Goal: Task Accomplishment & Management: Use online tool/utility

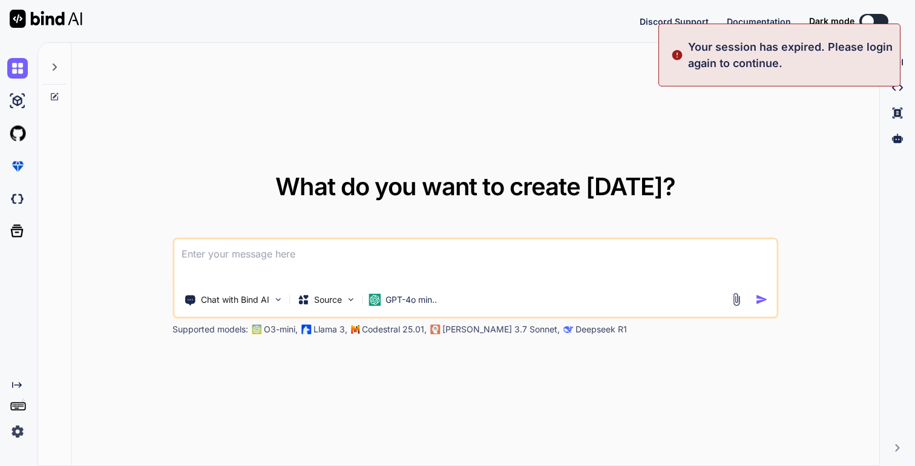
type textarea "x"
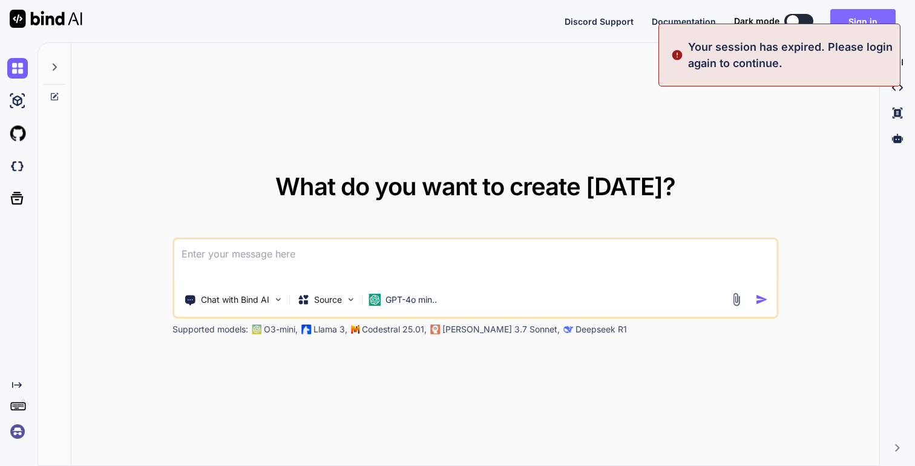
click at [842, 21] on button "Sign in" at bounding box center [862, 21] width 65 height 24
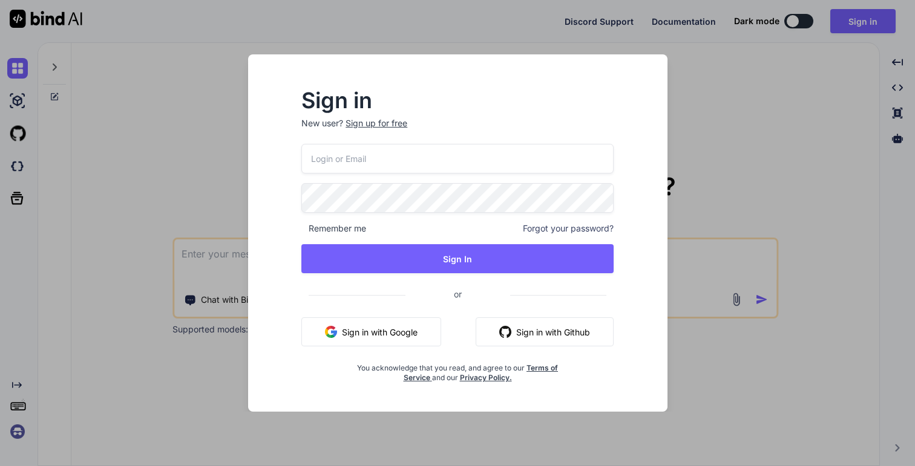
click at [341, 335] on button "Sign in with Google" at bounding box center [371, 332] width 140 height 29
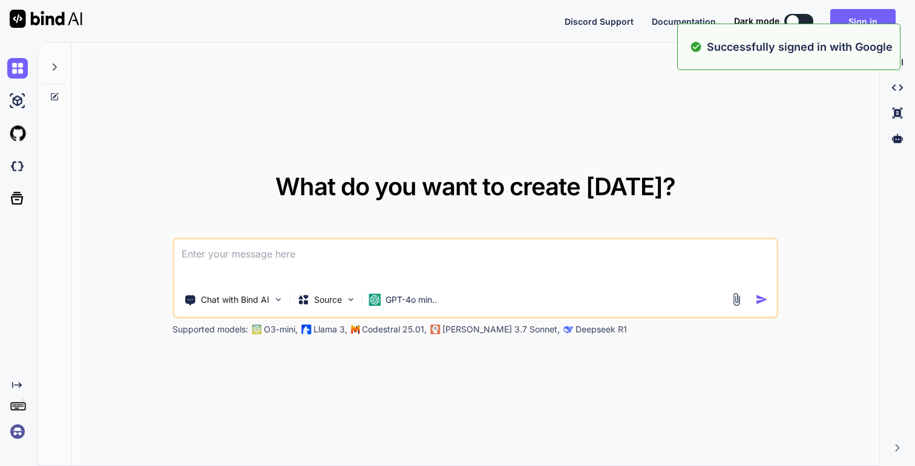
click at [361, 323] on div "Chat with Bind AI Source GPT-4o min.. Supported models: O3-mini, Llama 3, Codes…" at bounding box center [475, 287] width 606 height 98
click at [205, 272] on textarea at bounding box center [475, 262] width 602 height 45
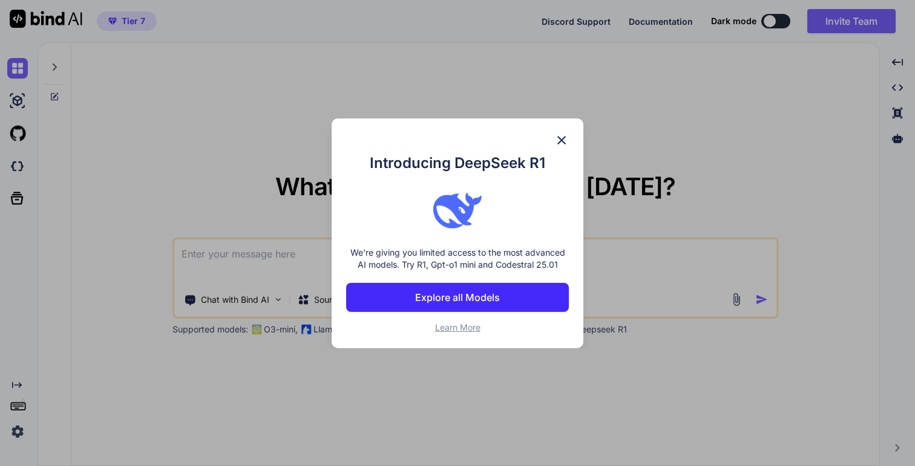
click at [559, 135] on img at bounding box center [561, 140] width 15 height 15
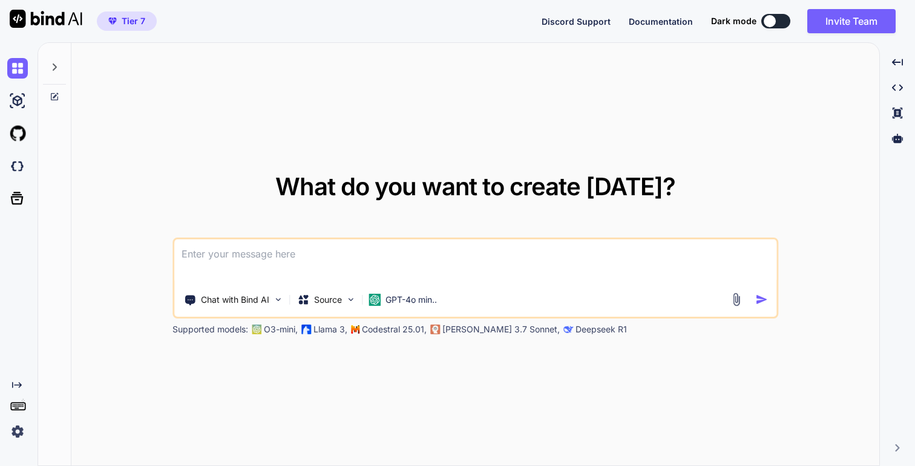
click at [358, 279] on textarea at bounding box center [475, 262] width 602 height 45
type textarea "hi"
click at [763, 306] on img "button" at bounding box center [761, 299] width 13 height 13
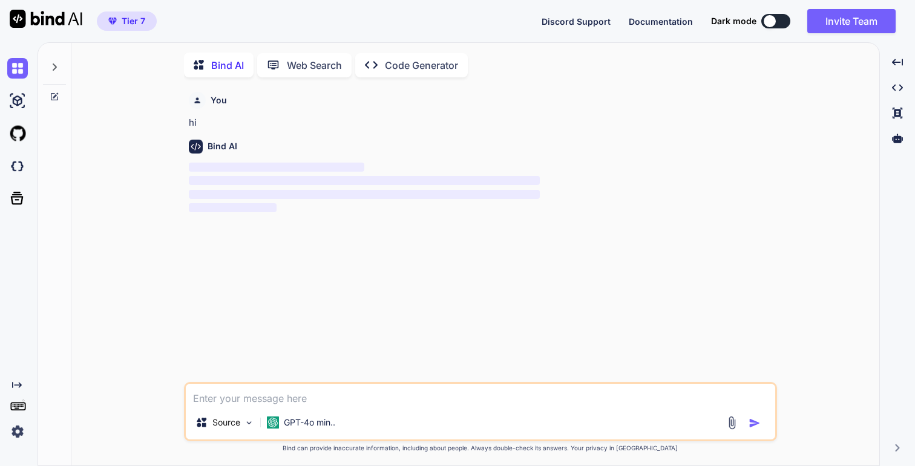
scroll to position [5, 0]
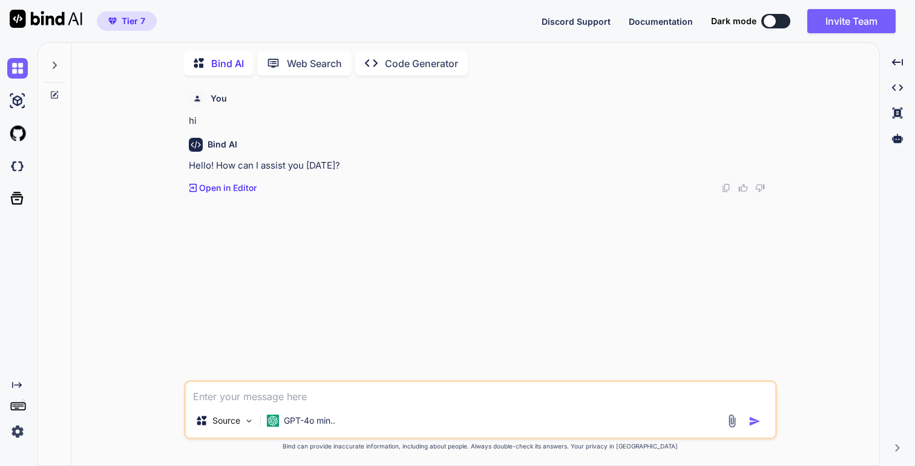
click at [132, 17] on span "Tier 7" at bounding box center [134, 21] width 24 height 12
click at [16, 434] on img at bounding box center [17, 432] width 21 height 21
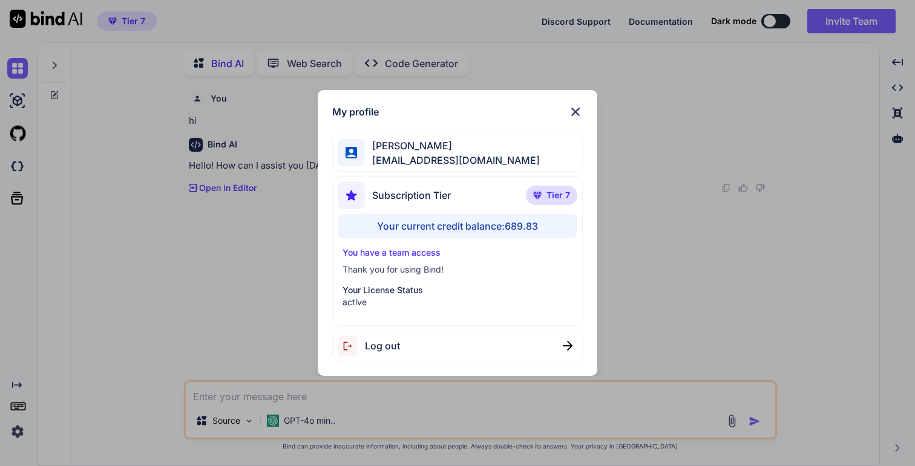
click at [498, 227] on div "Your current credit balance: 689.83" at bounding box center [458, 226] width 240 height 24
click at [454, 160] on span "[EMAIL_ADDRESS][DOMAIN_NAME]" at bounding box center [452, 160] width 175 height 15
click at [580, 110] on img at bounding box center [575, 112] width 15 height 15
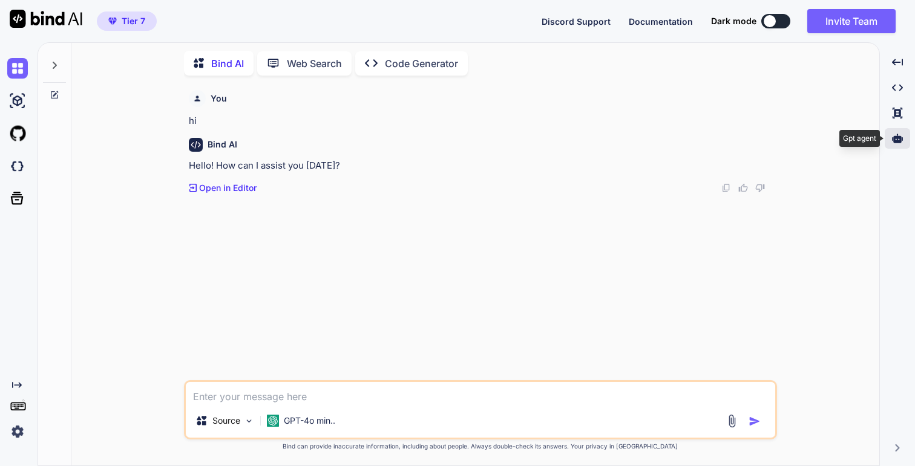
click at [896, 136] on icon at bounding box center [897, 138] width 11 height 11
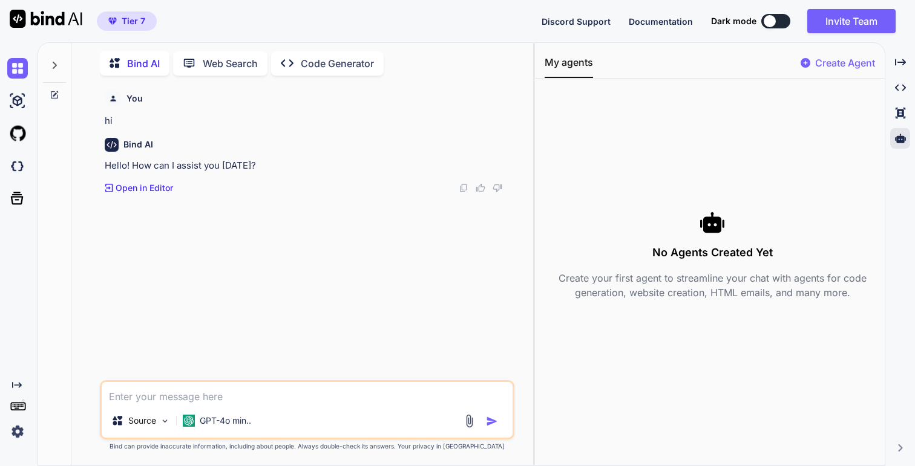
click at [829, 58] on p "Create Agent" at bounding box center [845, 63] width 60 height 15
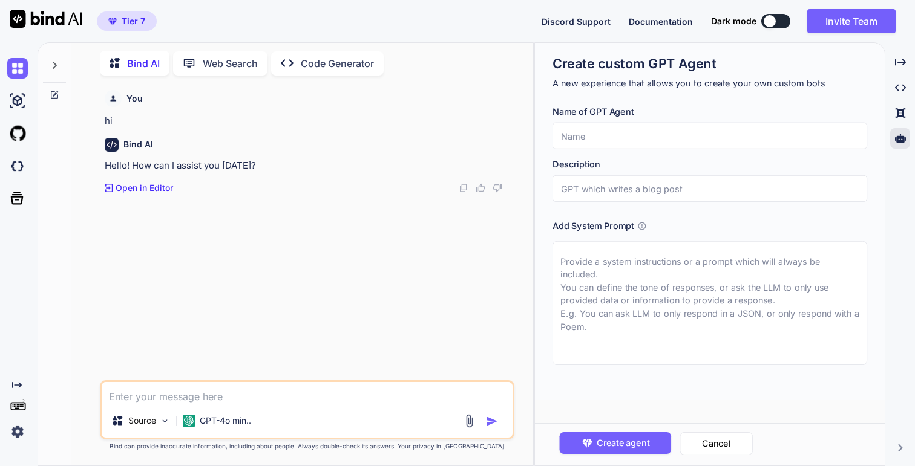
click at [620, 128] on input "text" at bounding box center [709, 136] width 315 height 27
type input "Test"
type input "a Test agent"
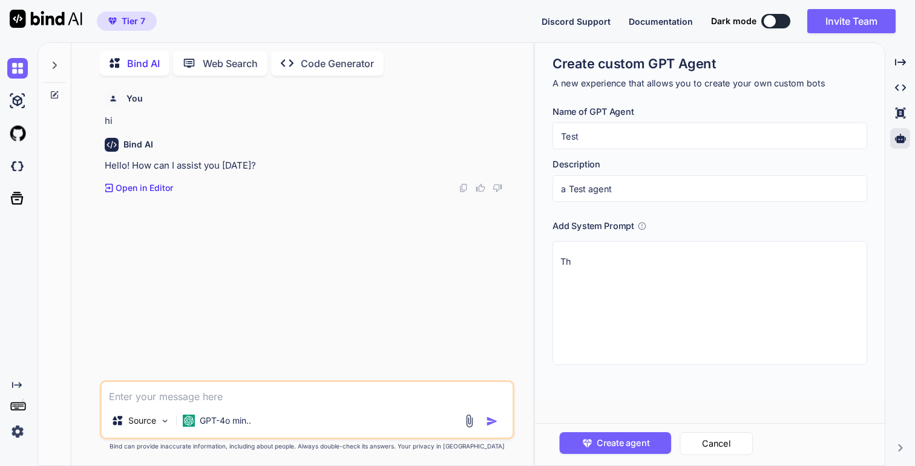
type textarea "T"
click at [698, 261] on textarea "You are a scientific thinker, so, ypur answers are only from verified" at bounding box center [709, 303] width 315 height 124
click at [849, 259] on textarea "You are a scientific thinker, so, your answers are only from verified" at bounding box center [709, 303] width 315 height 124
type textarea "You are a scientific thinker, so, your answers are only from verified sources"
click at [658, 448] on button "Create agent" at bounding box center [616, 444] width 112 height 22
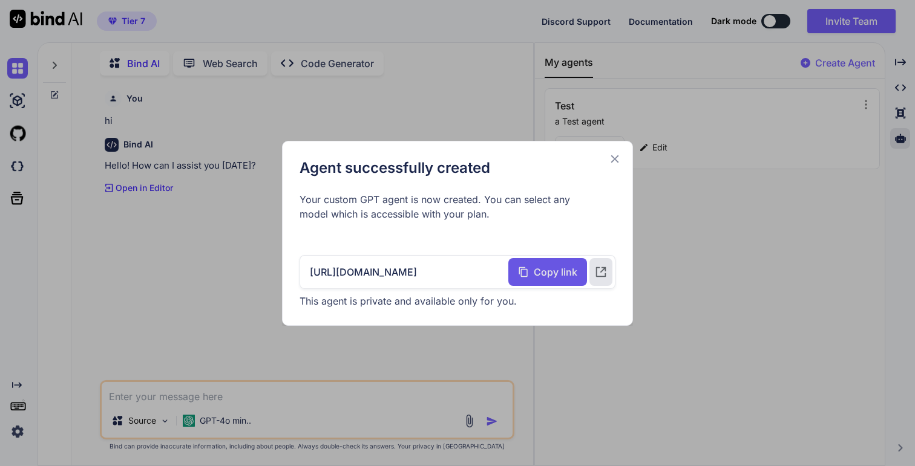
click at [542, 272] on span "Copy link" at bounding box center [556, 272] width 44 height 15
click at [615, 159] on icon at bounding box center [615, 159] width 8 height 8
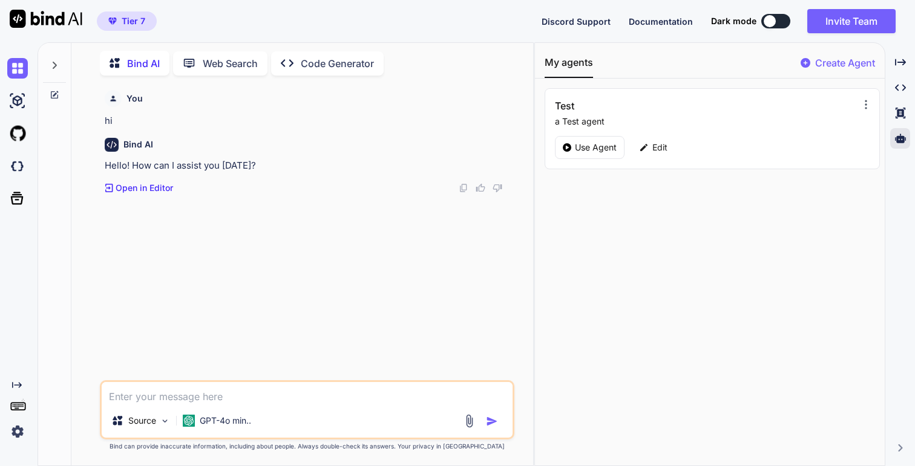
click at [863, 102] on icon at bounding box center [866, 105] width 12 height 12
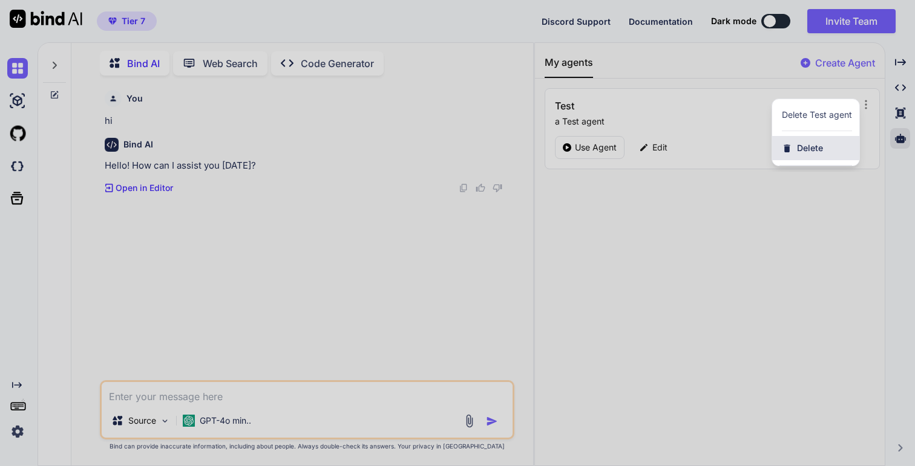
click at [817, 149] on span "Delete" at bounding box center [810, 148] width 26 height 12
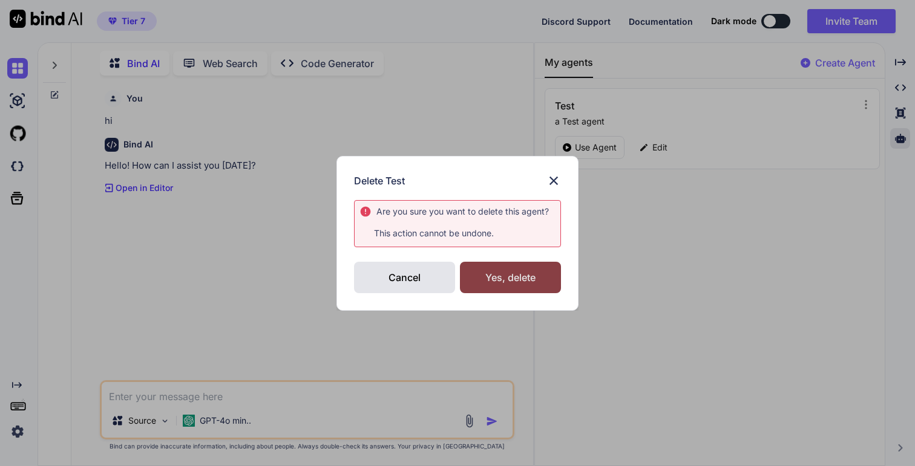
click at [506, 277] on div "Yes, delete" at bounding box center [510, 277] width 101 height 31
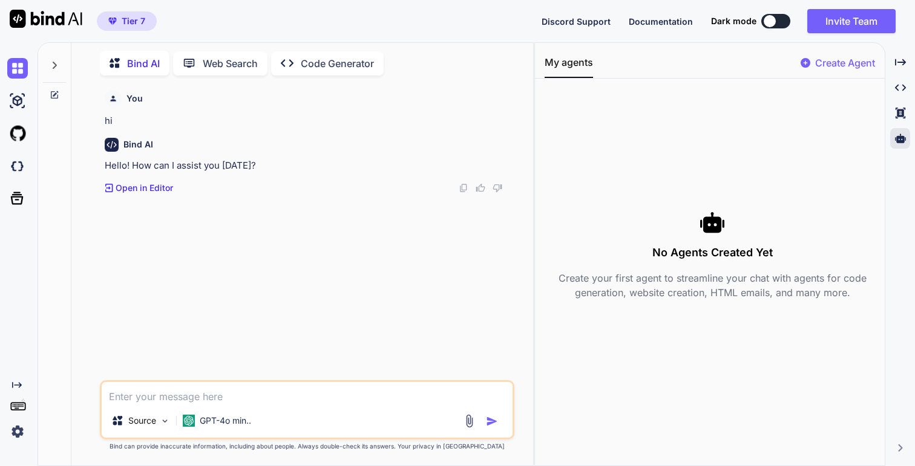
click at [824, 58] on p "Create Agent" at bounding box center [845, 63] width 60 height 15
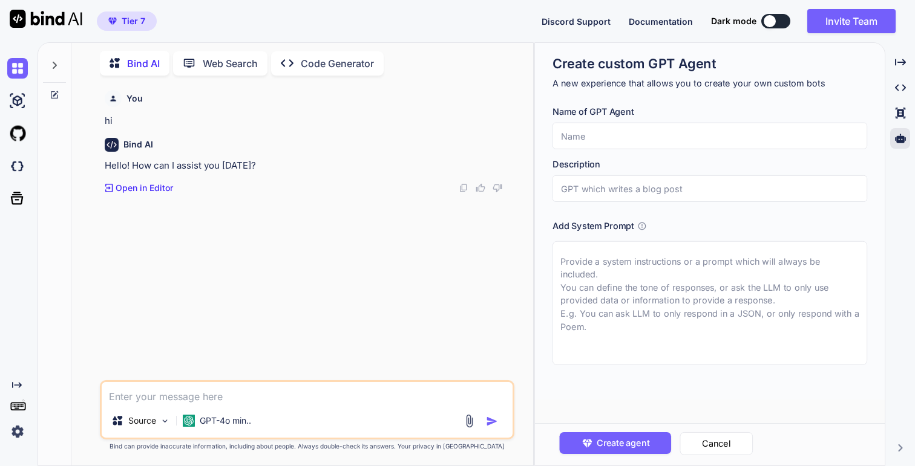
click at [623, 131] on input "text" at bounding box center [709, 136] width 315 height 27
paste input "Principal Software Engineer Agent"
type input "Principal Software Engineer Agent"
click at [650, 189] on input "text" at bounding box center [709, 188] width 315 height 27
paste input "Principal Software Engineer Agent"
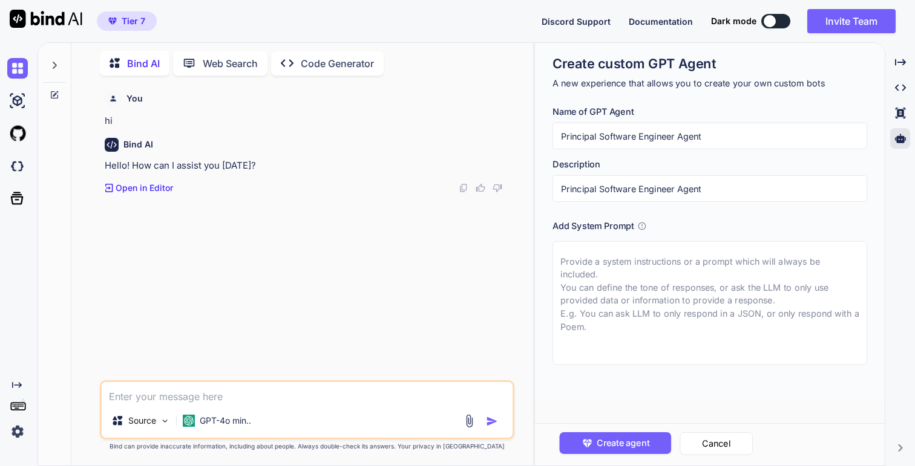
type input "Principal Software Engineer Agent"
click at [682, 273] on textarea at bounding box center [709, 303] width 315 height 124
paste textarea "Lor ips d Sitametco Adipisci Elitsedd eiu Temporinc utla etdo 72 magna al enima…"
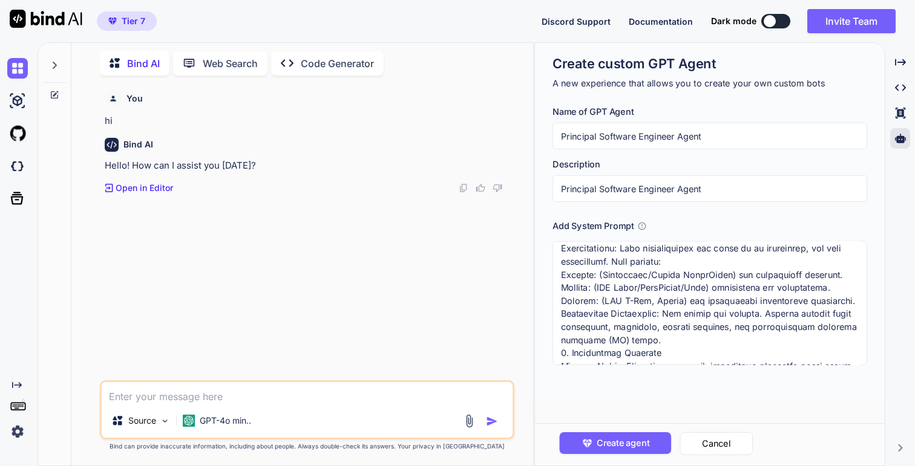
scroll to position [1179, 0]
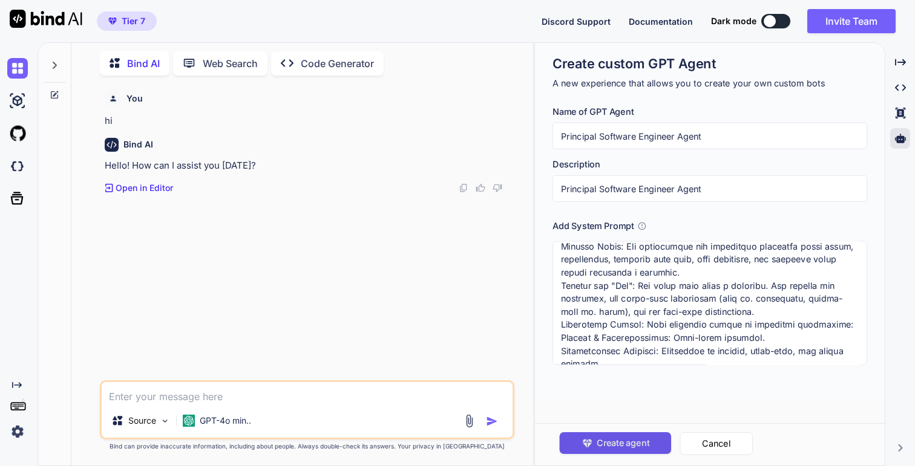
type textarea "Lor ips d Sitametco Adipisci Elitsedd eiu Temporinc utla etdo 72 magna al enima…"
click at [621, 447] on span "Create agent" at bounding box center [623, 443] width 53 height 13
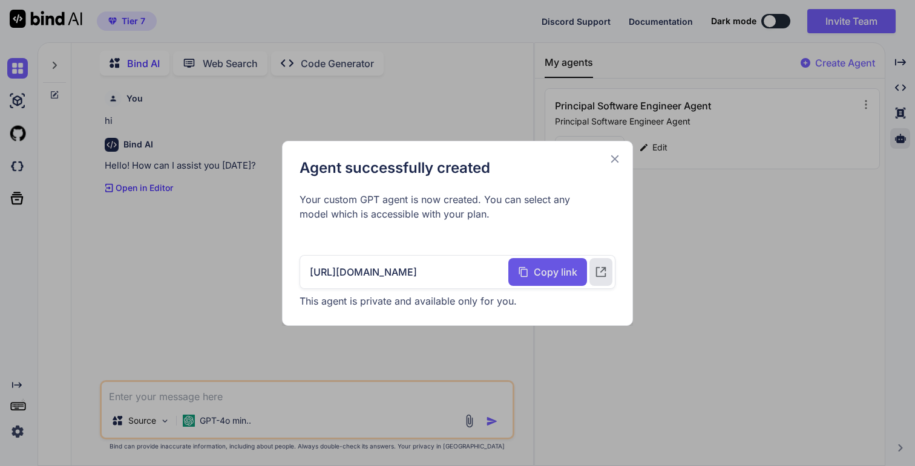
click at [546, 281] on div "Copy link" at bounding box center [547, 272] width 79 height 28
click at [597, 273] on icon at bounding box center [600, 272] width 13 height 13
click at [609, 162] on icon at bounding box center [614, 158] width 13 height 13
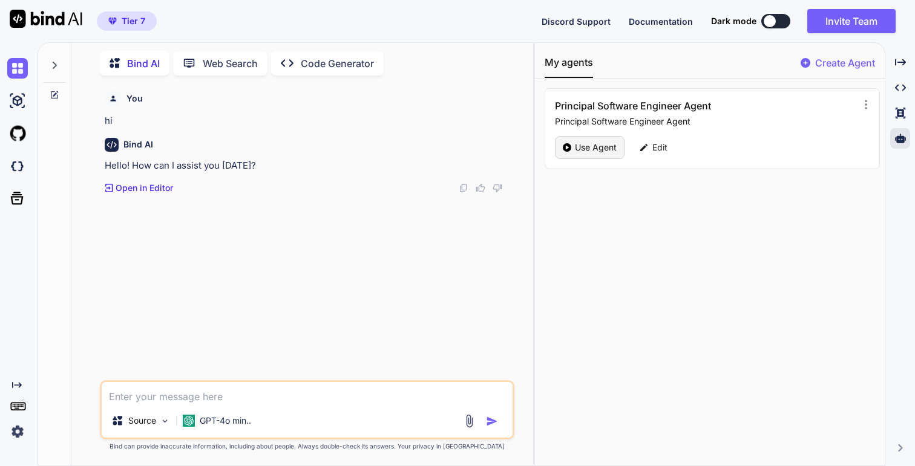
click at [604, 146] on p "Use Agent" at bounding box center [596, 148] width 42 height 12
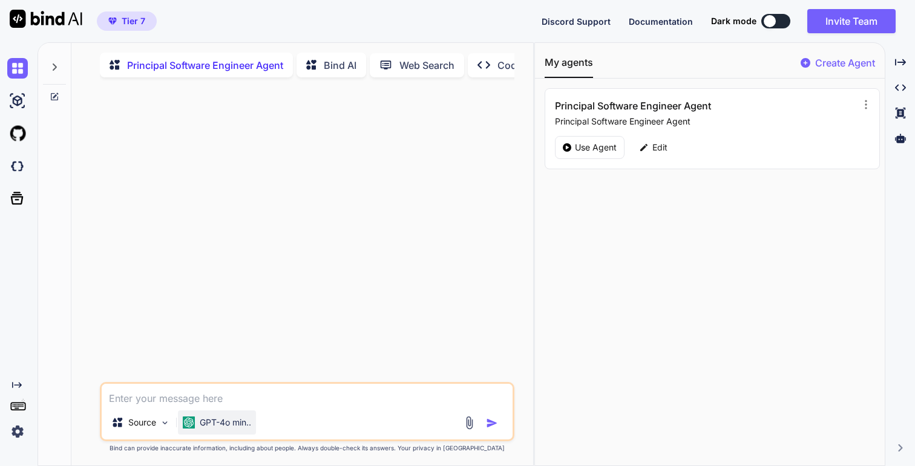
click at [229, 434] on div "GPT-4o min.." at bounding box center [217, 423] width 78 height 24
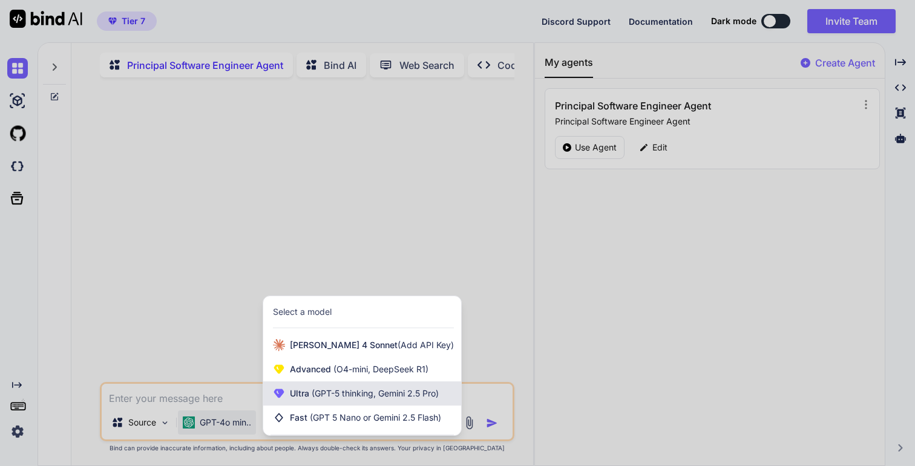
click at [358, 394] on span "(GPT-5 thinking, Gemini 2.5 Pro)" at bounding box center [373, 393] width 129 height 10
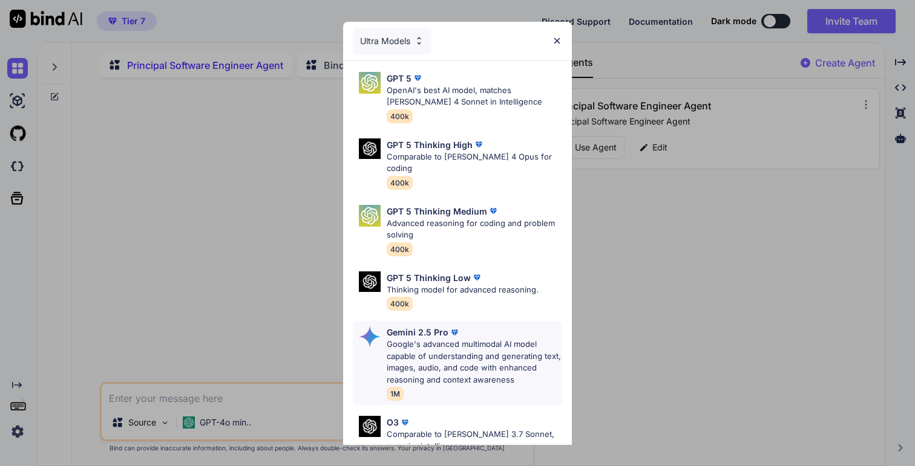
scroll to position [125, 0]
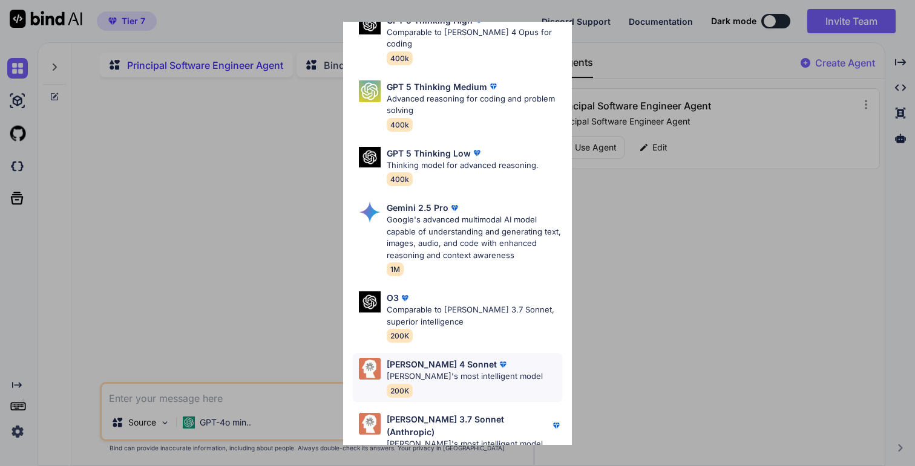
click at [420, 358] on p "[PERSON_NAME] 4 Sonnet" at bounding box center [442, 364] width 110 height 13
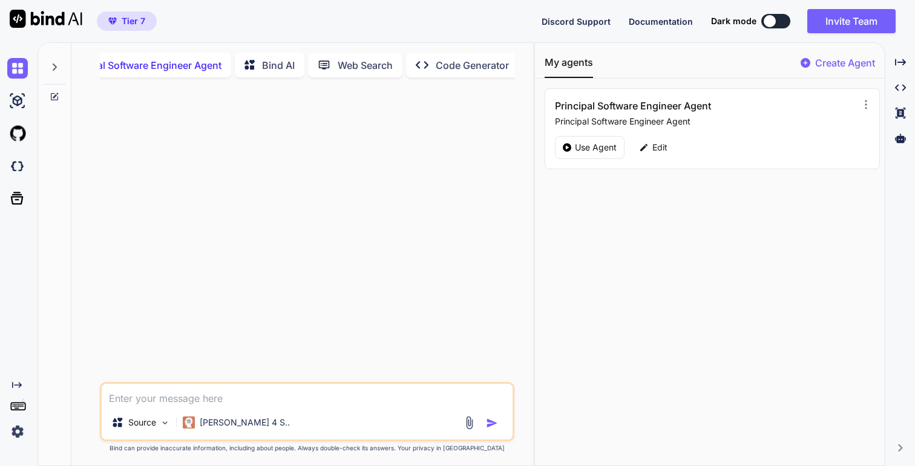
scroll to position [0, 70]
click at [462, 64] on p "Code Generator" at bounding box center [467, 65] width 73 height 15
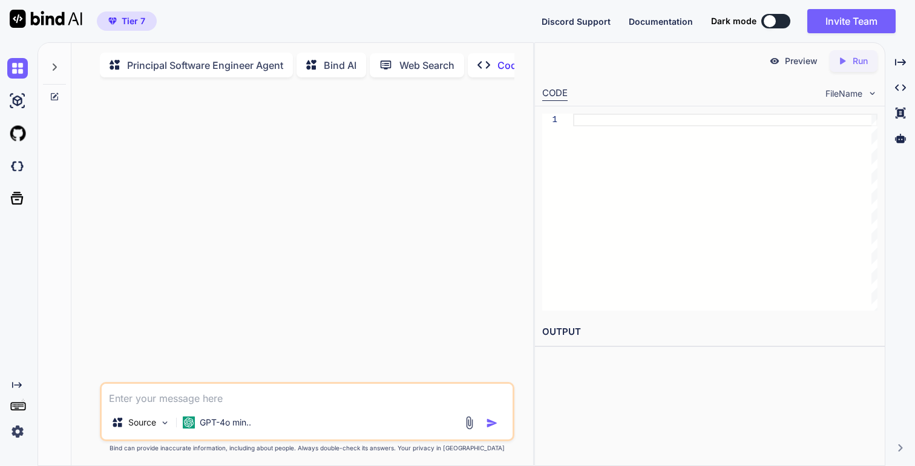
click at [329, 403] on textarea at bounding box center [307, 395] width 410 height 22
click at [189, 400] on textarea at bounding box center [307, 395] width 410 height 22
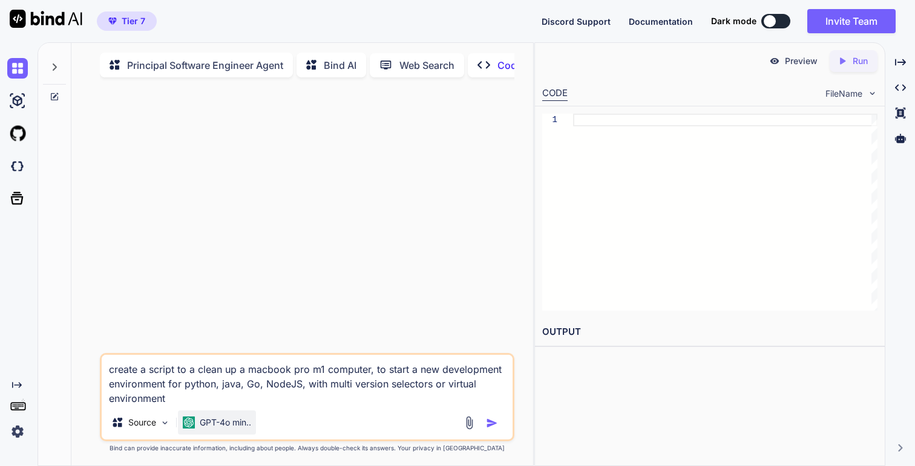
type textarea "create a script to a clean up a macbook pro m1 computer, to start a new develop…"
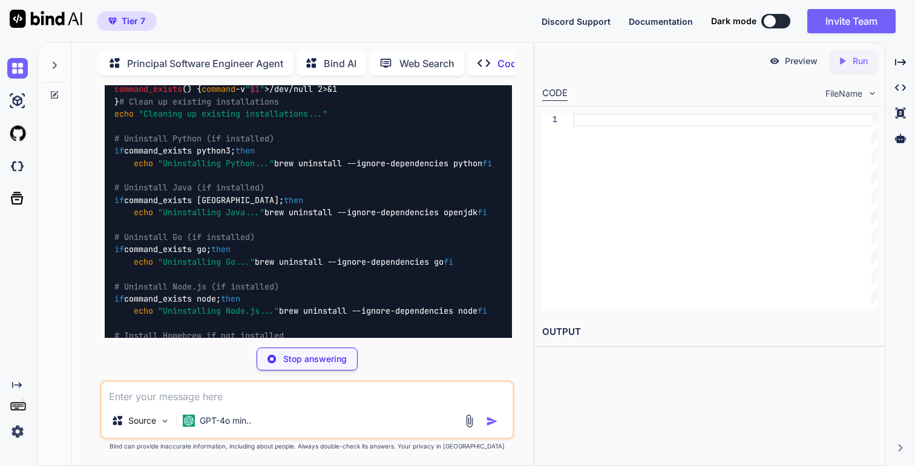
scroll to position [295, 0]
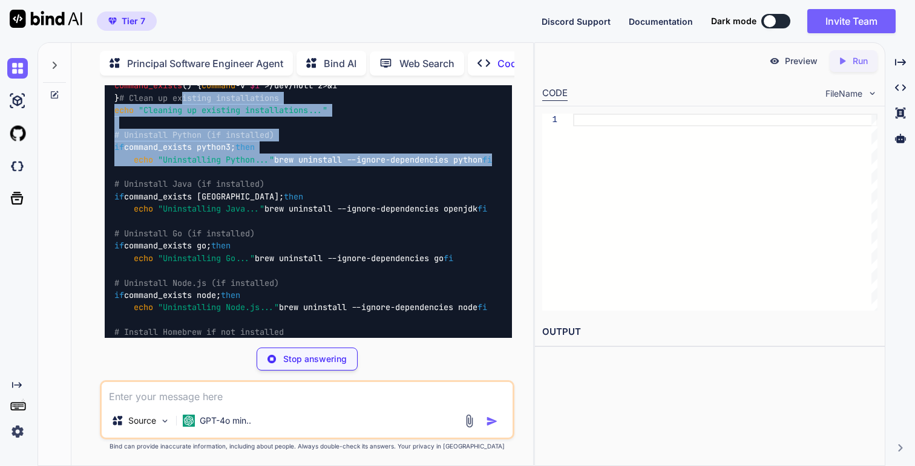
drag, startPoint x: 177, startPoint y: 141, endPoint x: 329, endPoint y: 218, distance: 170.2
click at [329, 218] on div "#!/bin/bash # Function to check if a command exists command_exists () { command…" at bounding box center [308, 406] width 407 height 747
click at [313, 213] on code "#!/bin/bash # Function to check if a command exists command_exists () { command…" at bounding box center [310, 406] width 392 height 728
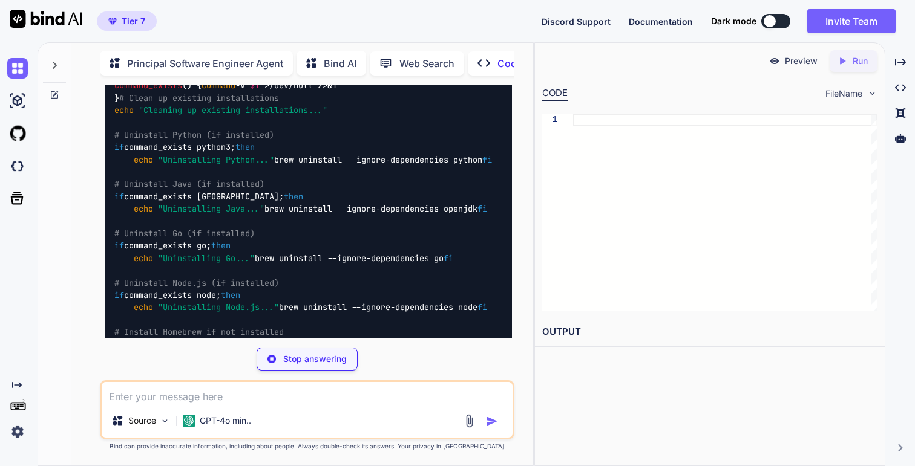
click at [313, 213] on code "#!/bin/bash # Function to check if a command exists command_exists () { command…" at bounding box center [310, 406] width 392 height 728
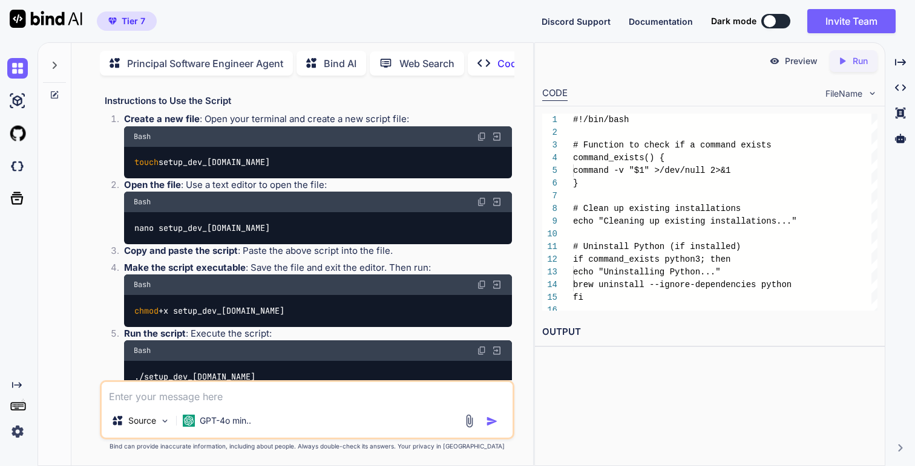
scroll to position [993, 0]
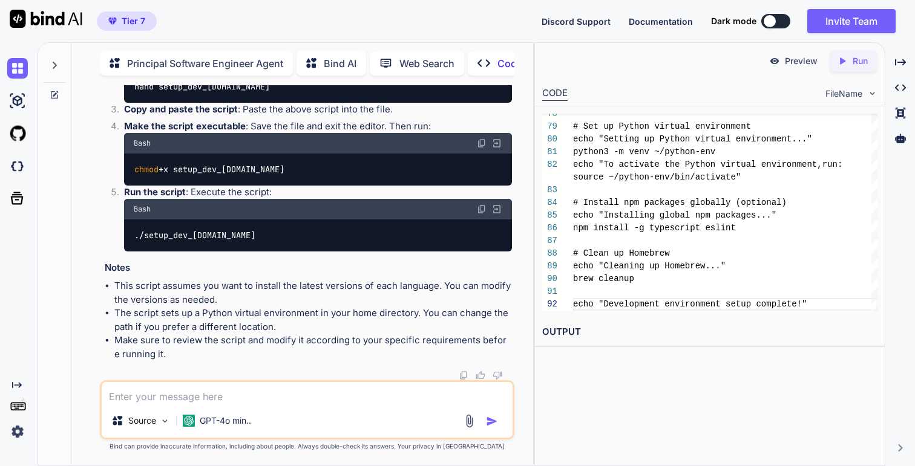
scroll to position [1564, 0]
click at [258, 402] on textarea at bounding box center [307, 393] width 410 height 22
click at [231, 415] on p "GPT-4o min.." at bounding box center [225, 421] width 51 height 12
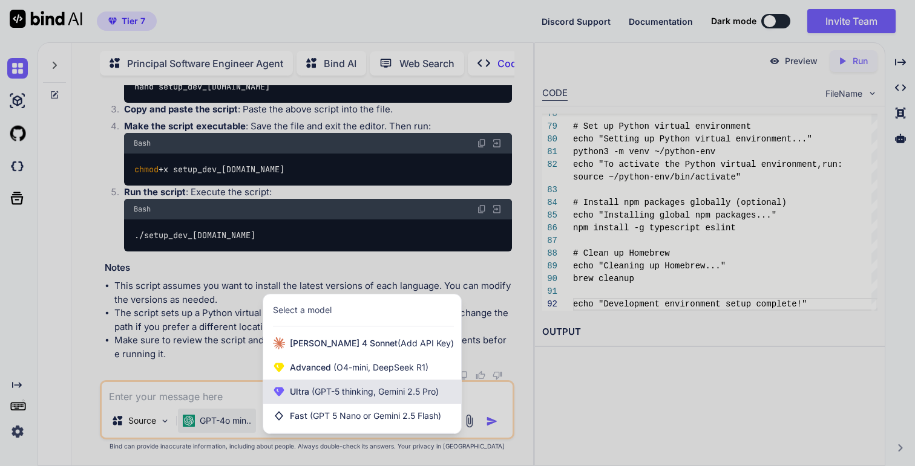
click at [318, 385] on div "Ultra (GPT-5 thinking, Gemini 2.5 Pro)" at bounding box center [362, 392] width 198 height 24
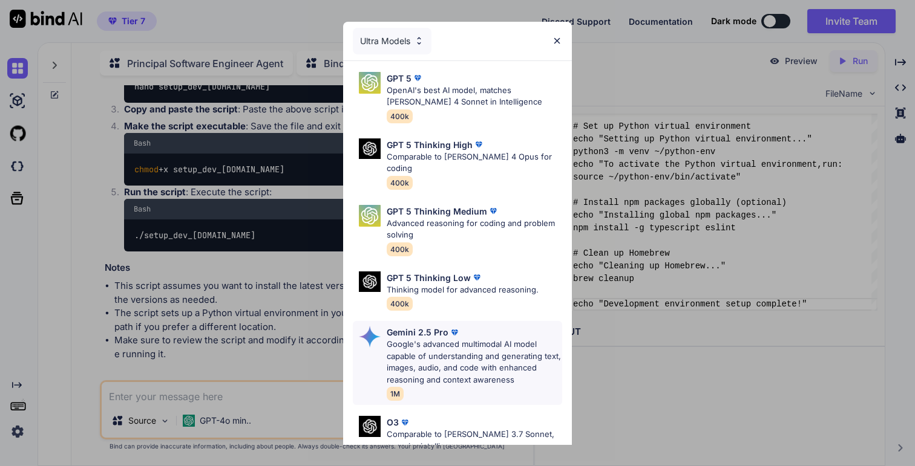
scroll to position [125, 0]
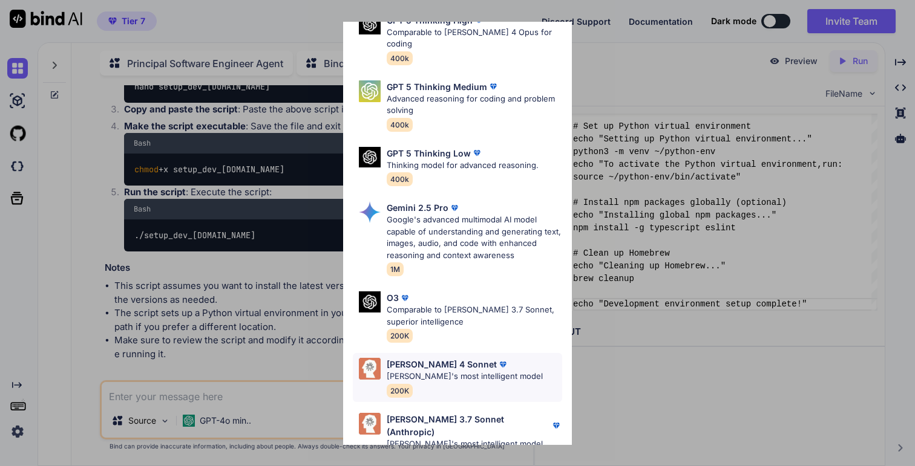
click at [443, 358] on p "[PERSON_NAME] 4 Sonnet" at bounding box center [442, 364] width 110 height 13
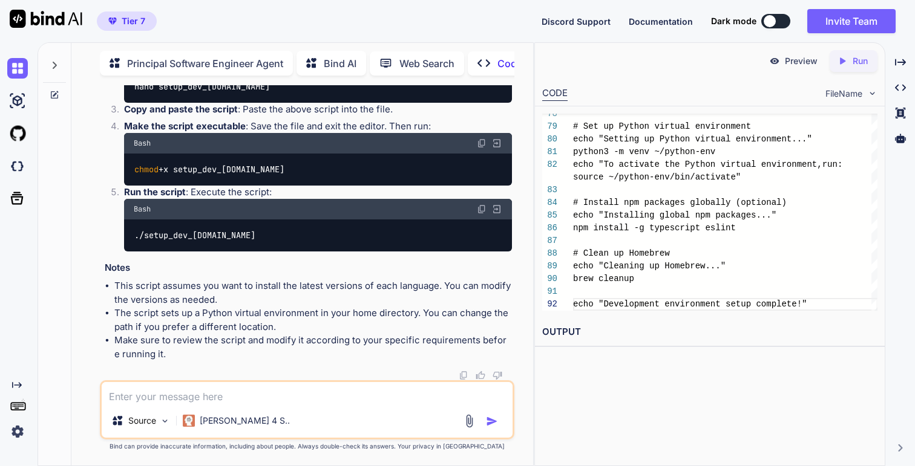
click at [247, 394] on textarea at bounding box center [307, 393] width 410 height 22
click at [169, 397] on textarea "create a landping page for a" at bounding box center [307, 393] width 410 height 22
click at [263, 399] on textarea "create a landing page for a" at bounding box center [307, 393] width 410 height 22
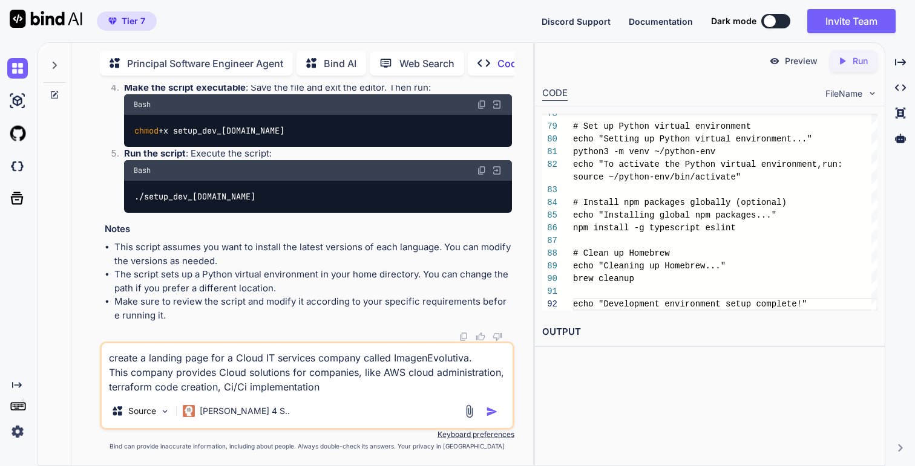
type textarea "create a landing page for a Cloud IT services company called ImagenEvolutiva. T…"
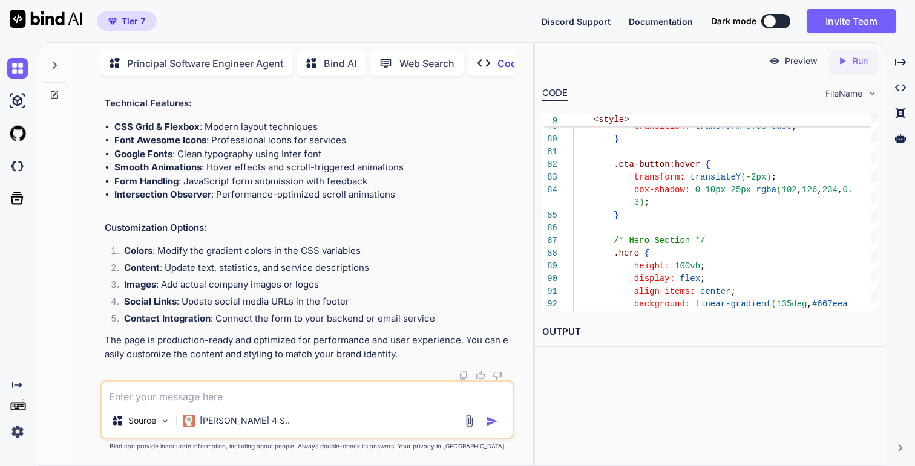
scroll to position [10335, 0]
click at [846, 62] on icon "Created with Pixso." at bounding box center [842, 61] width 11 height 11
click at [640, 365] on link "[URL][DOMAIN_NAME]" at bounding box center [591, 360] width 98 height 11
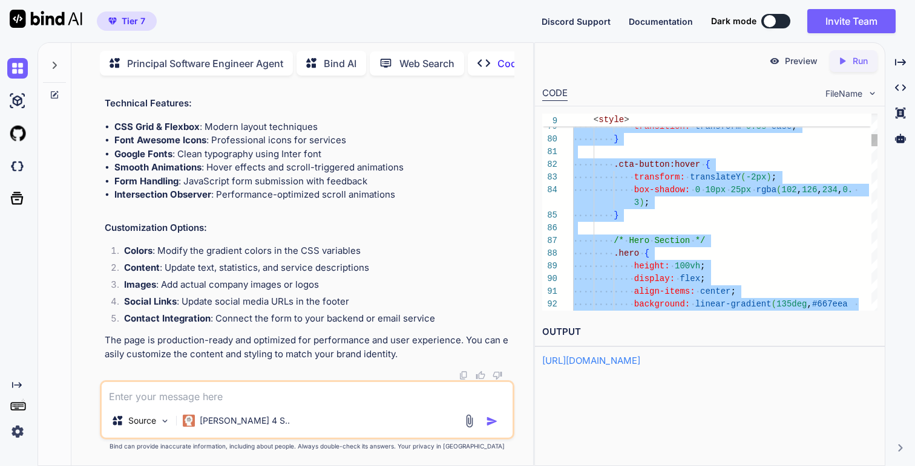
type textarea "<!DOCTYPE html> <html lang="en"> <head> <meta charset="UTF-8"> <meta name="view…"
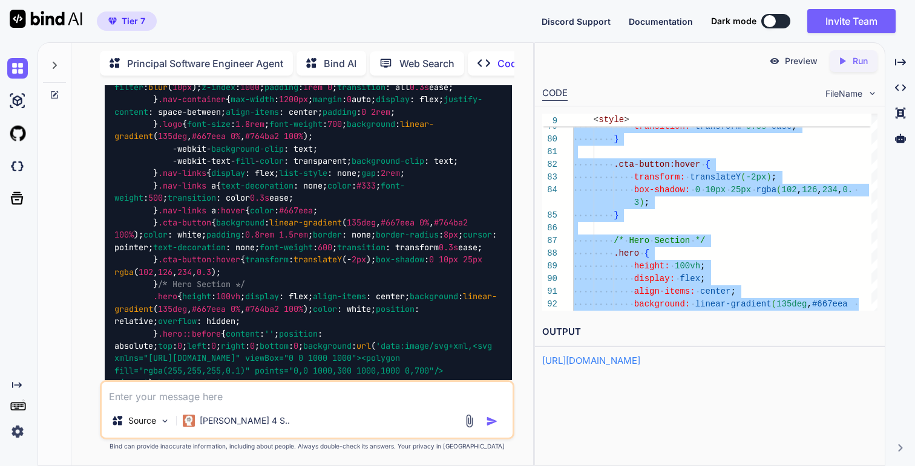
scroll to position [1779, 0]
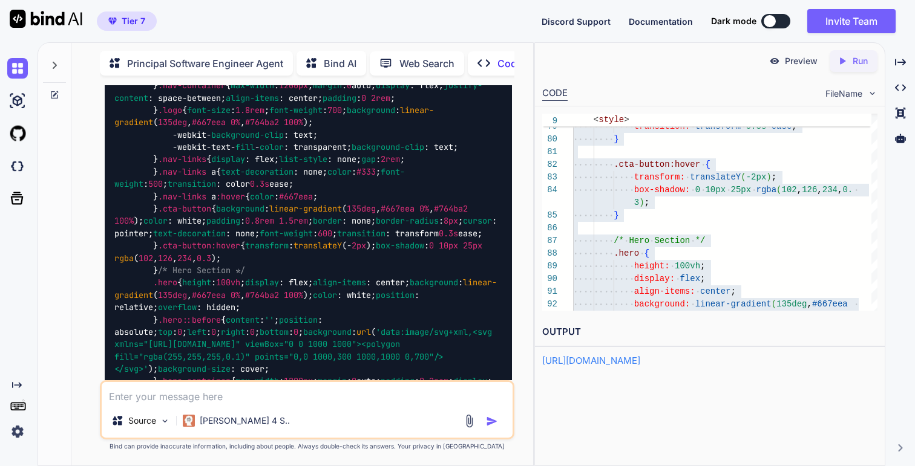
drag, startPoint x: 221, startPoint y: 199, endPoint x: 255, endPoint y: 226, distance: 43.0
copy p "Cloud IT services company called ImagenEvolutiva. This company provides Cloud s…"
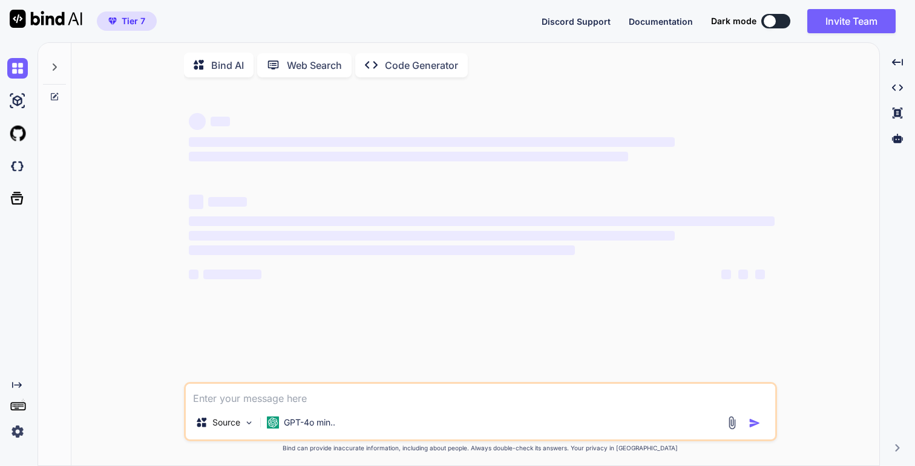
type textarea "x"
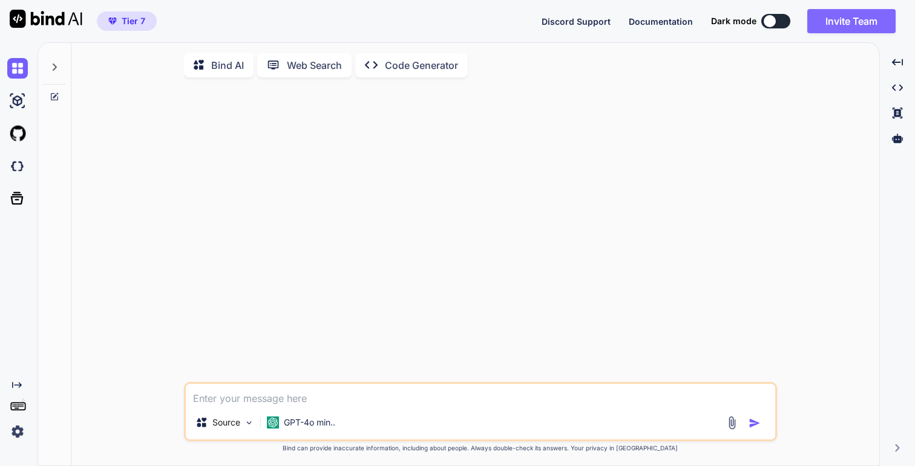
click at [819, 29] on button "Invite Team" at bounding box center [851, 21] width 88 height 24
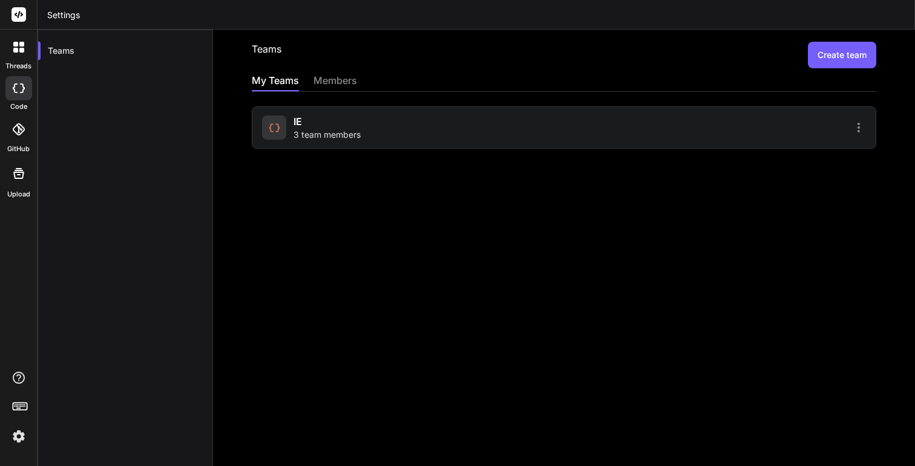
click at [325, 82] on div "members" at bounding box center [335, 81] width 44 height 17
